Goal: Find specific page/section: Find specific page/section

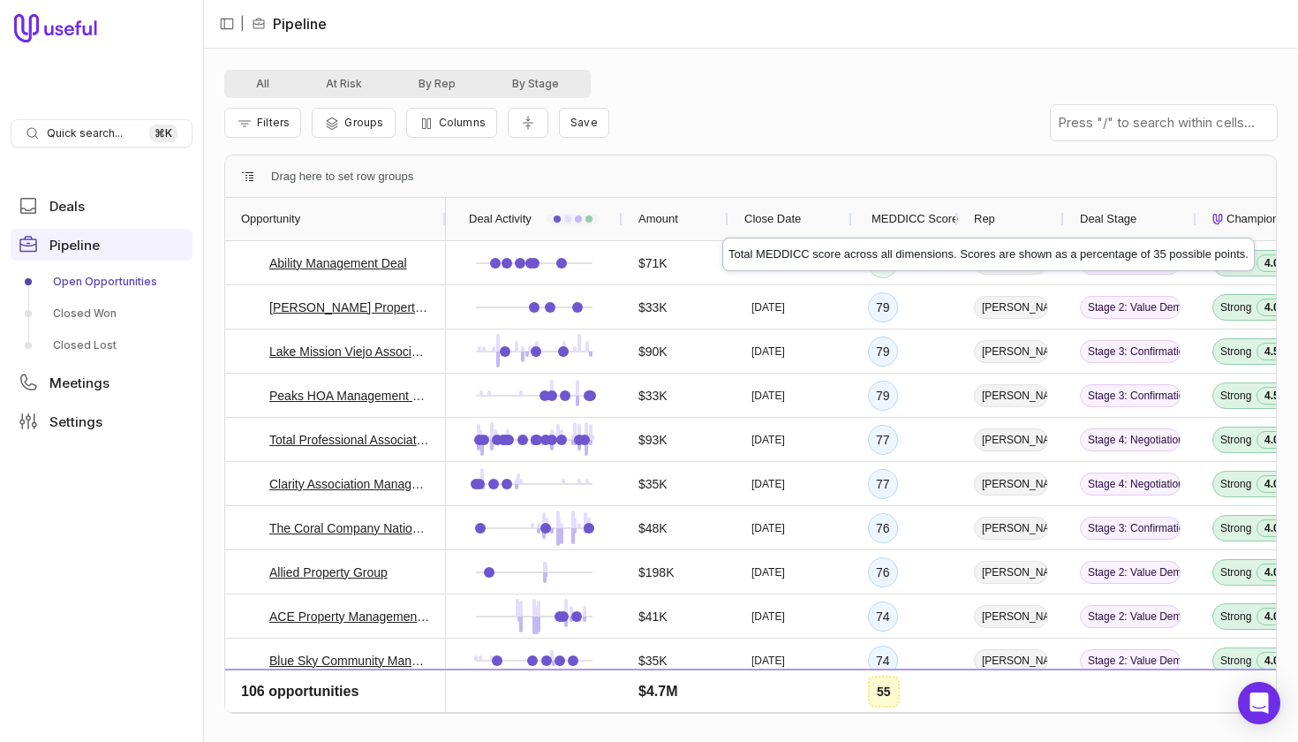
click at [917, 221] on span "MEDDICC Score" at bounding box center [915, 218] width 87 height 21
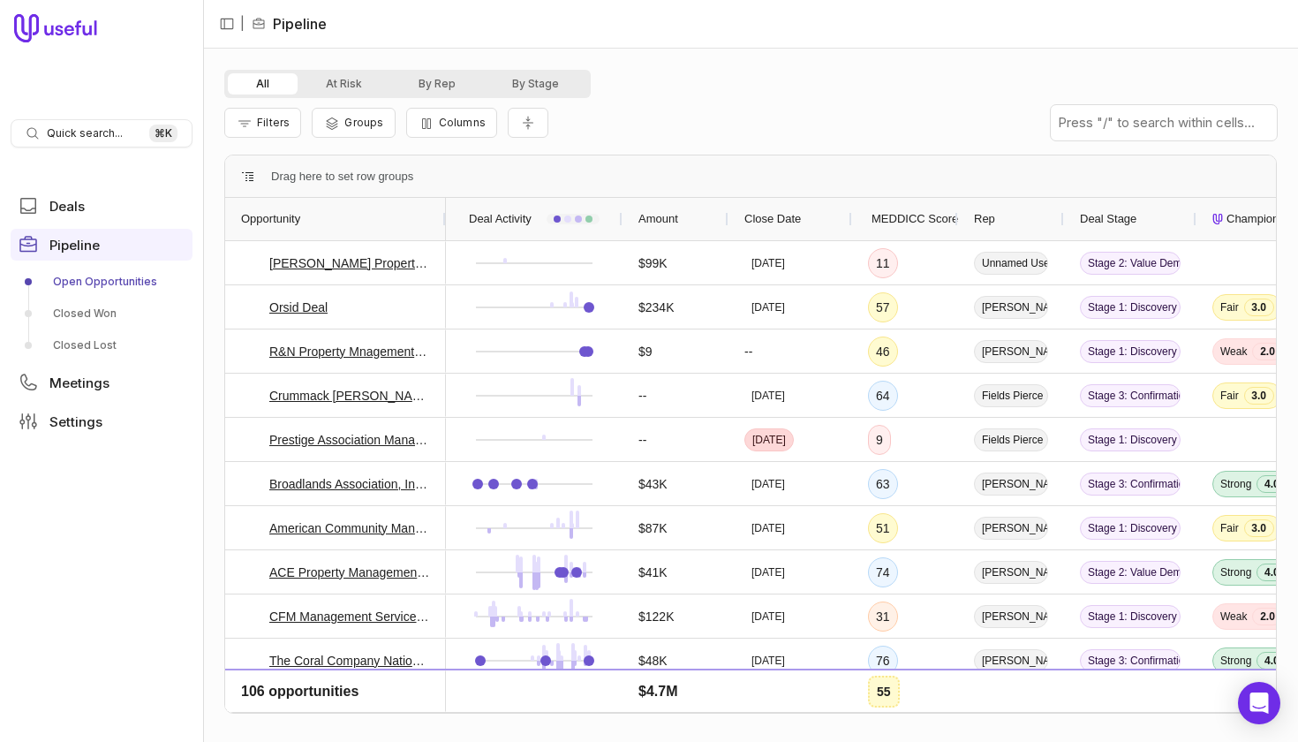
click at [917, 221] on span "MEDDICC Score" at bounding box center [915, 218] width 87 height 21
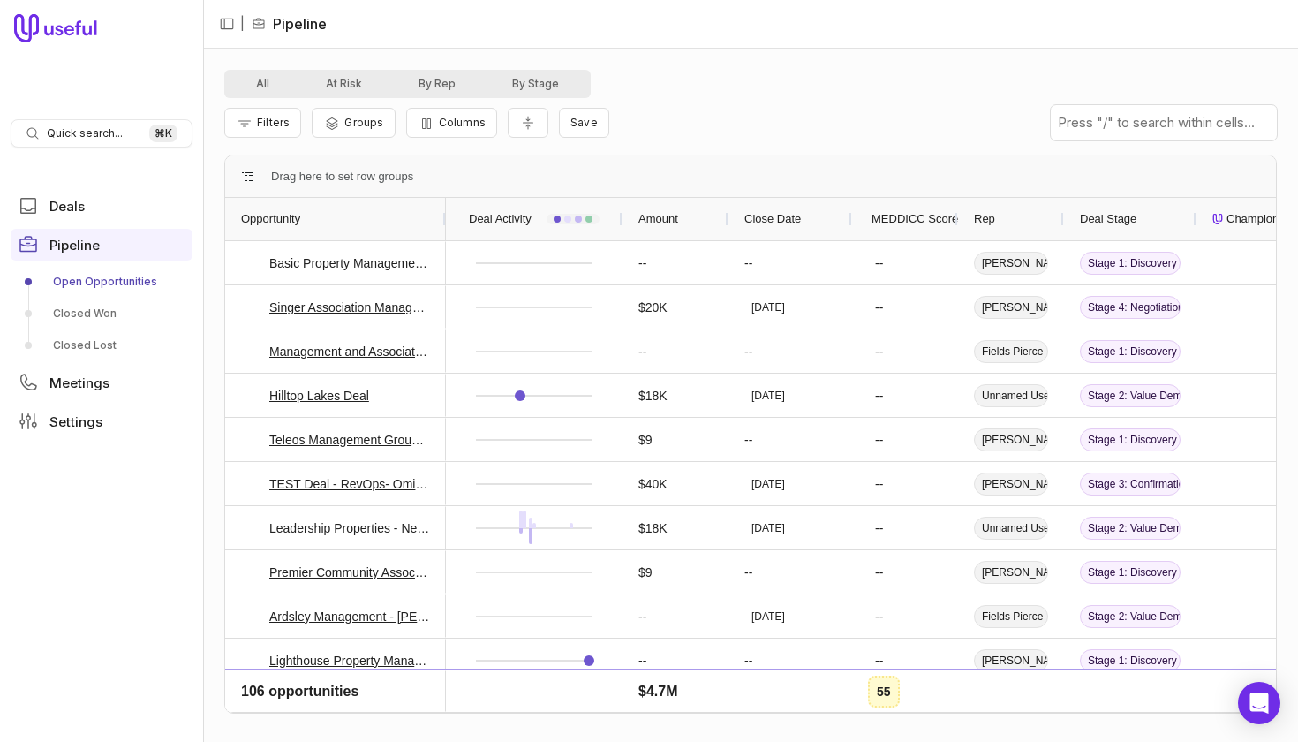
click at [917, 221] on span "MEDDICC Score" at bounding box center [915, 218] width 87 height 21
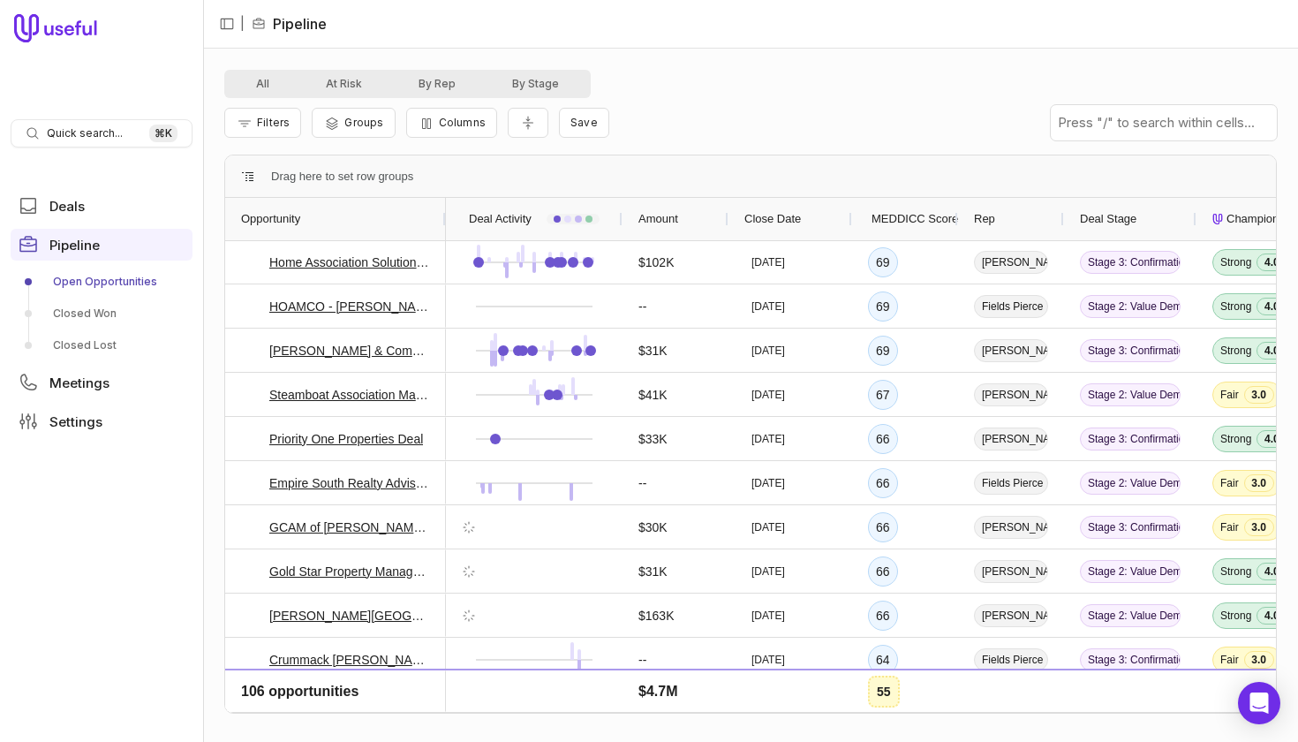
scroll to position [1017, 0]
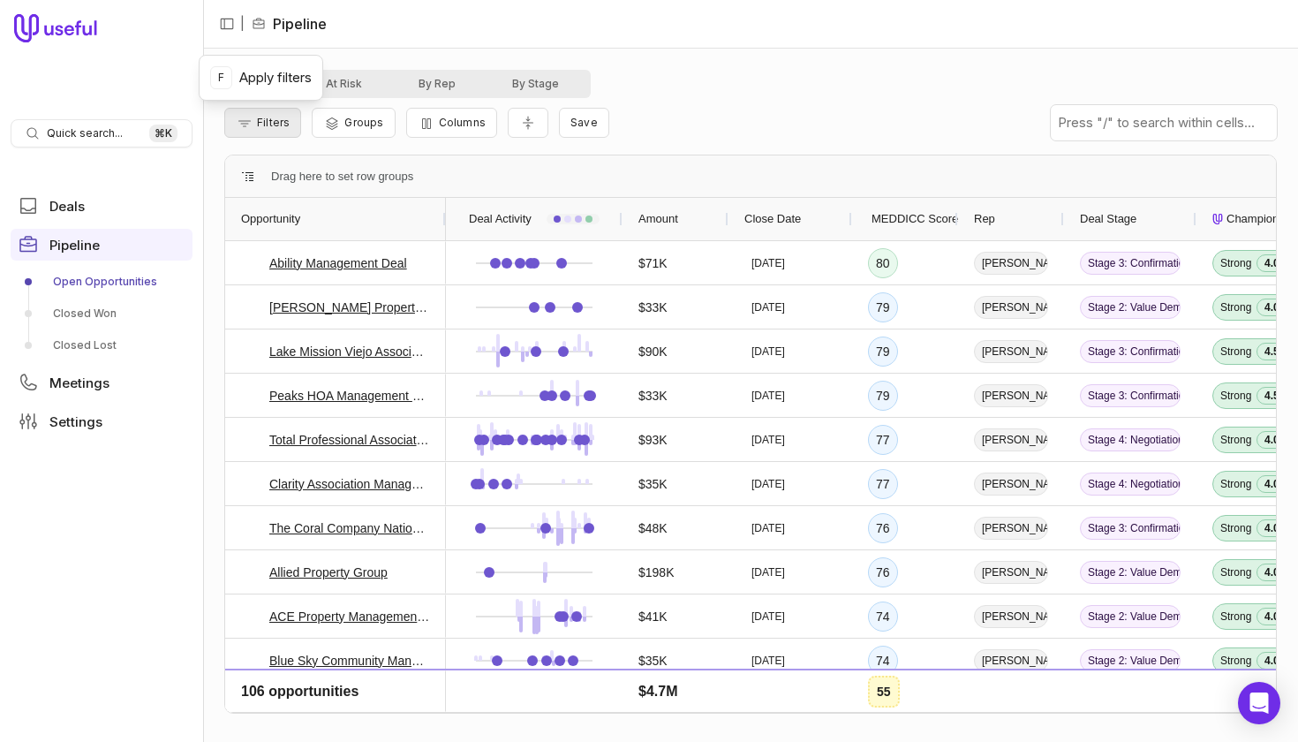
click at [257, 120] on span "Filters" at bounding box center [273, 122] width 33 height 13
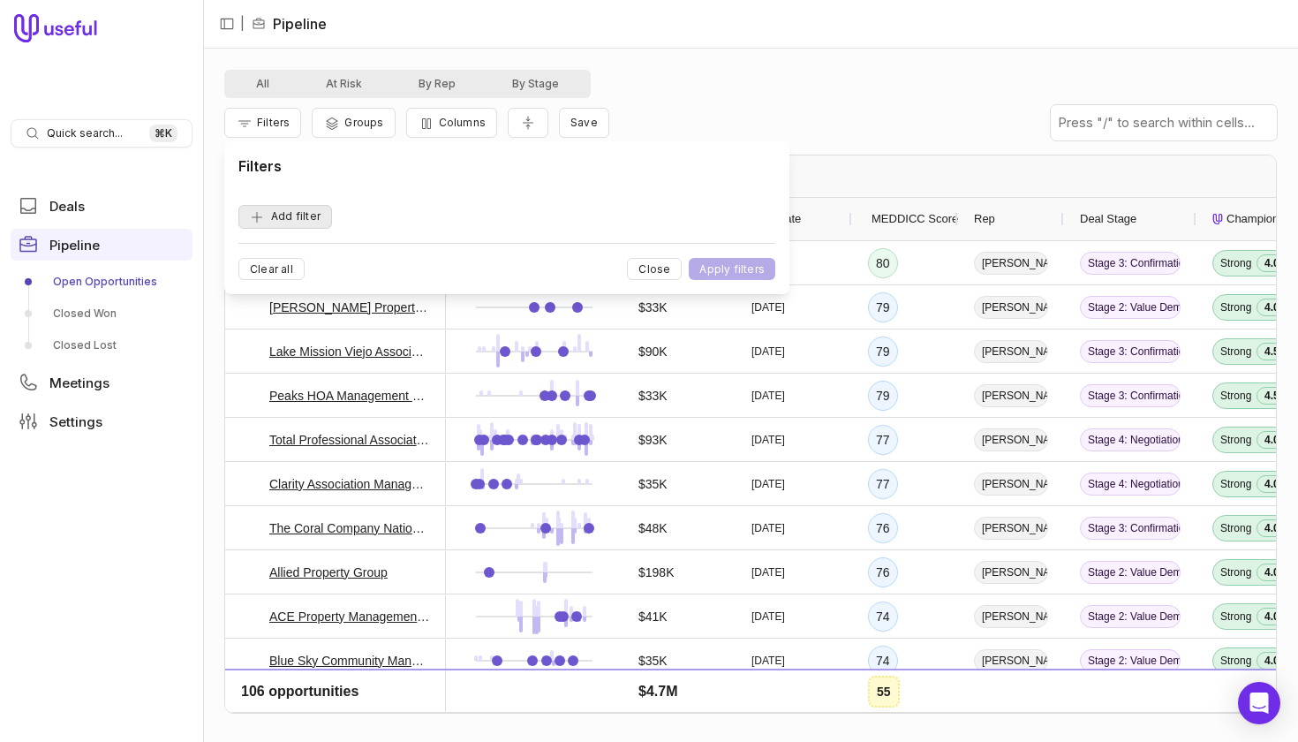
click at [273, 215] on button "Add filter" at bounding box center [285, 217] width 94 height 24
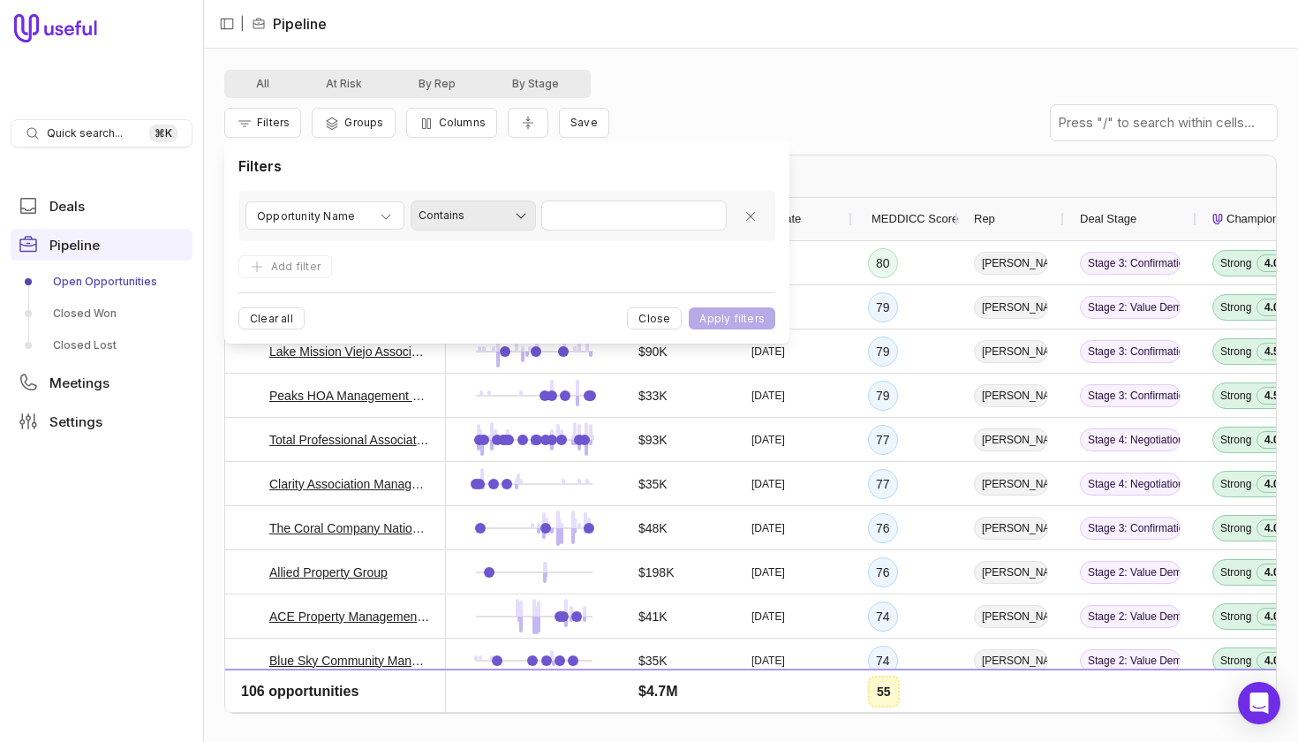
click at [522, 217] on html "Quick search... ⌘ K Deals Pipeline Open Opportunities Closed Won Closed Lost Me…" at bounding box center [649, 371] width 1298 height 742
click at [673, 219] on html "Quick search... ⌘ K Deals Pipeline Open Opportunities Closed Won Closed Lost Me…" at bounding box center [649, 371] width 1298 height 742
click at [661, 313] on button "Close" at bounding box center [654, 318] width 55 height 22
